Goal: Find specific page/section: Find specific page/section

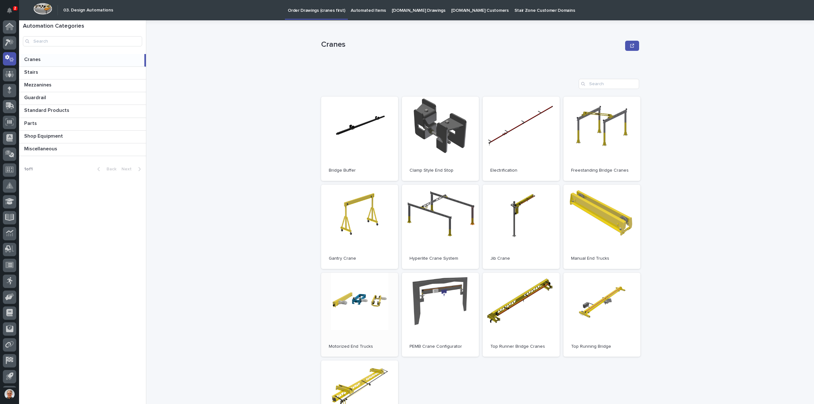
scroll to position [14, 0]
click at [359, 311] on link "Open" at bounding box center [359, 315] width 77 height 84
